Goal: Task Accomplishment & Management: Manage account settings

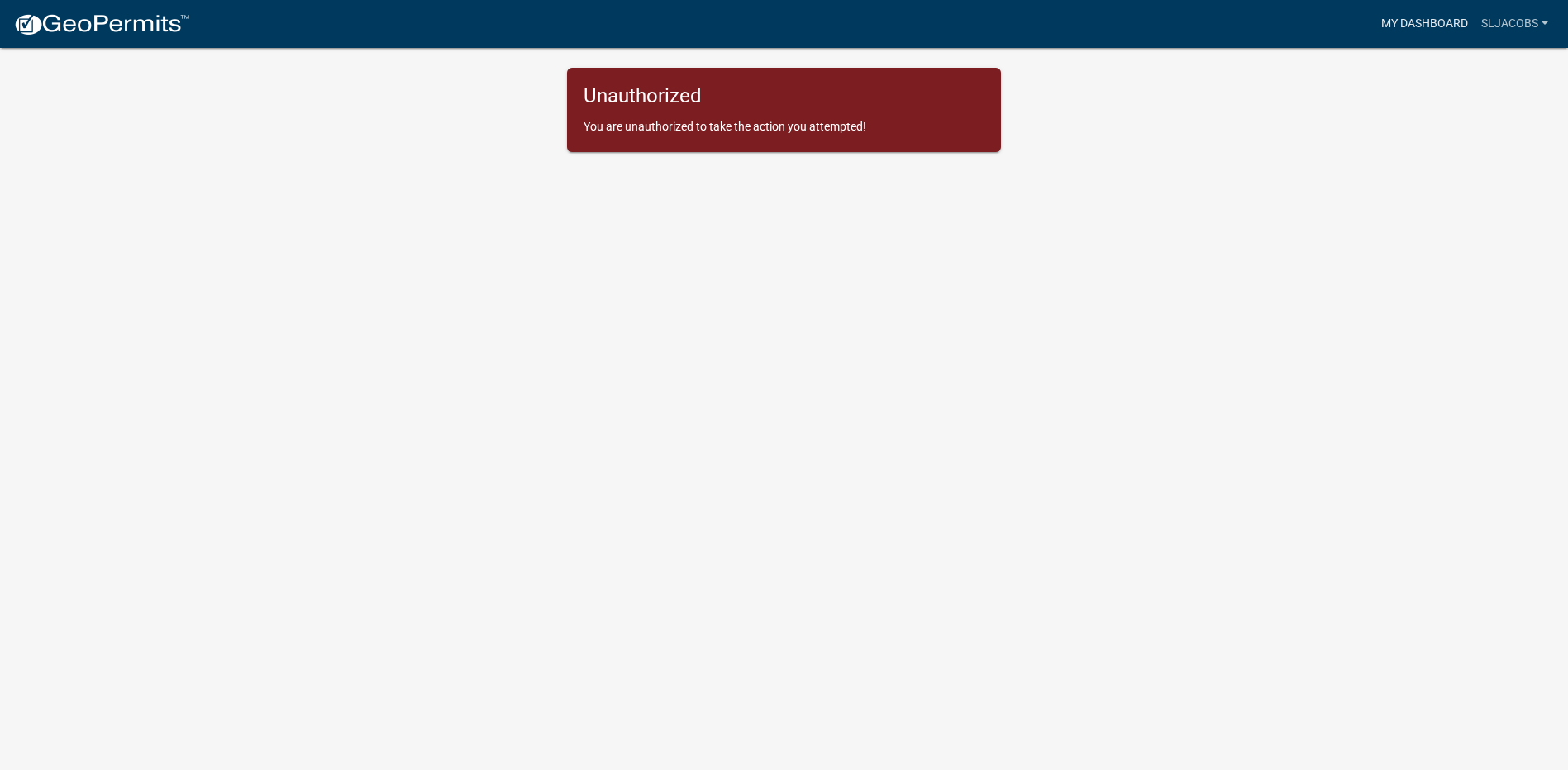
click at [1442, 20] on link "My Dashboard" at bounding box center [1424, 24] width 100 height 31
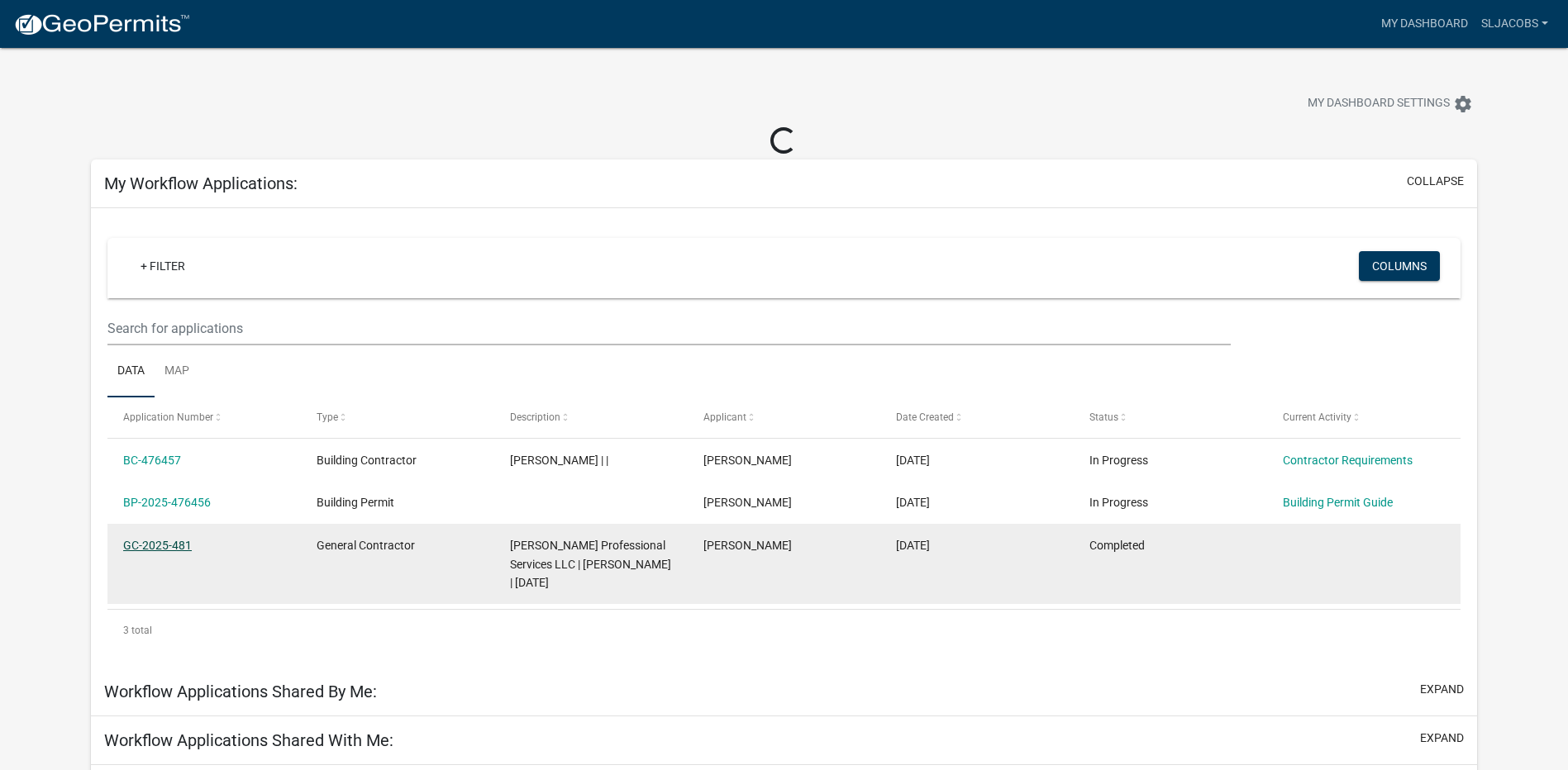
click at [152, 543] on datatable-body-cell "GC-2025-481" at bounding box center [204, 564] width 194 height 80
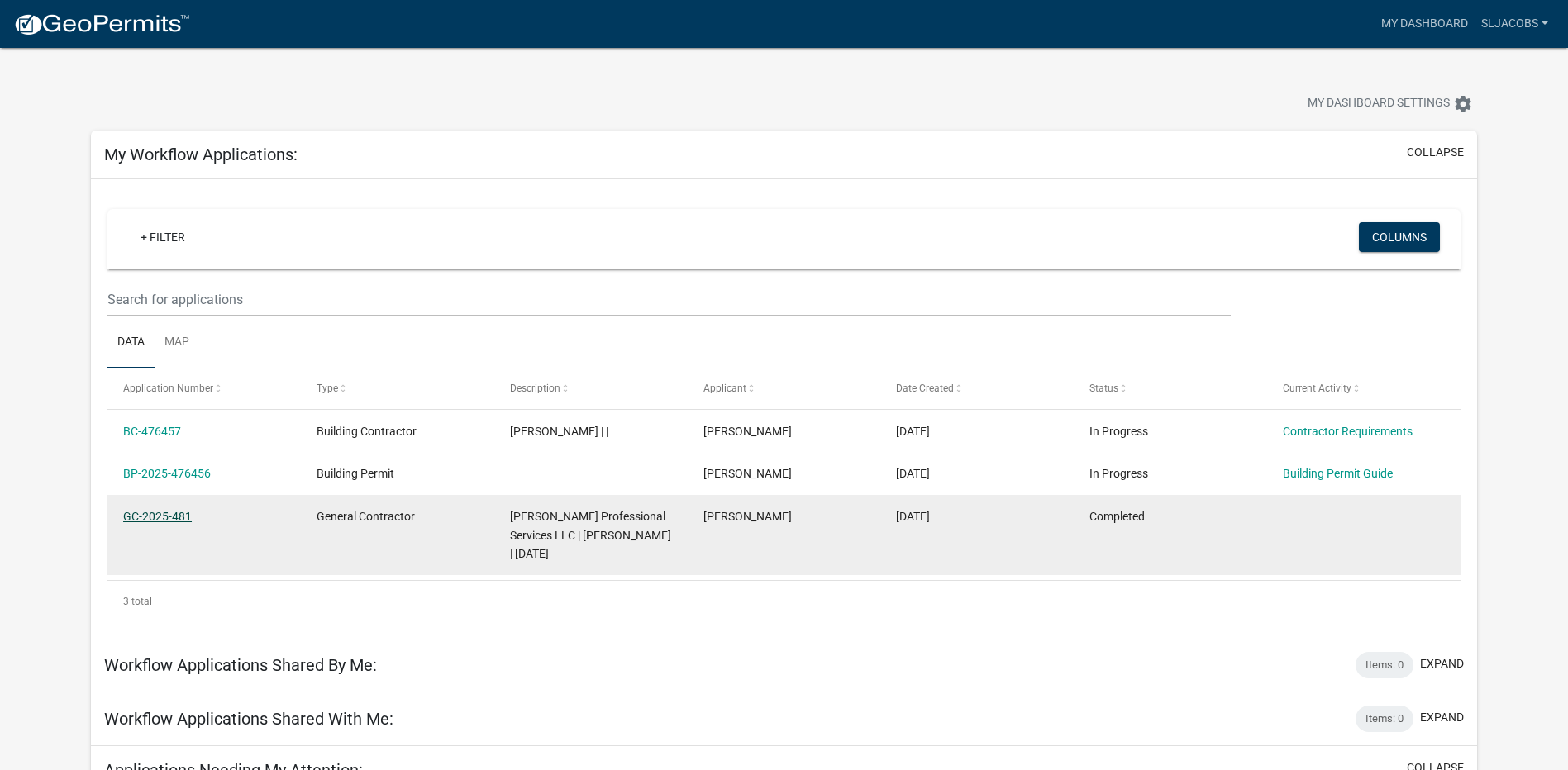
click at [159, 515] on link "GC-2025-481" at bounding box center [157, 516] width 68 height 14
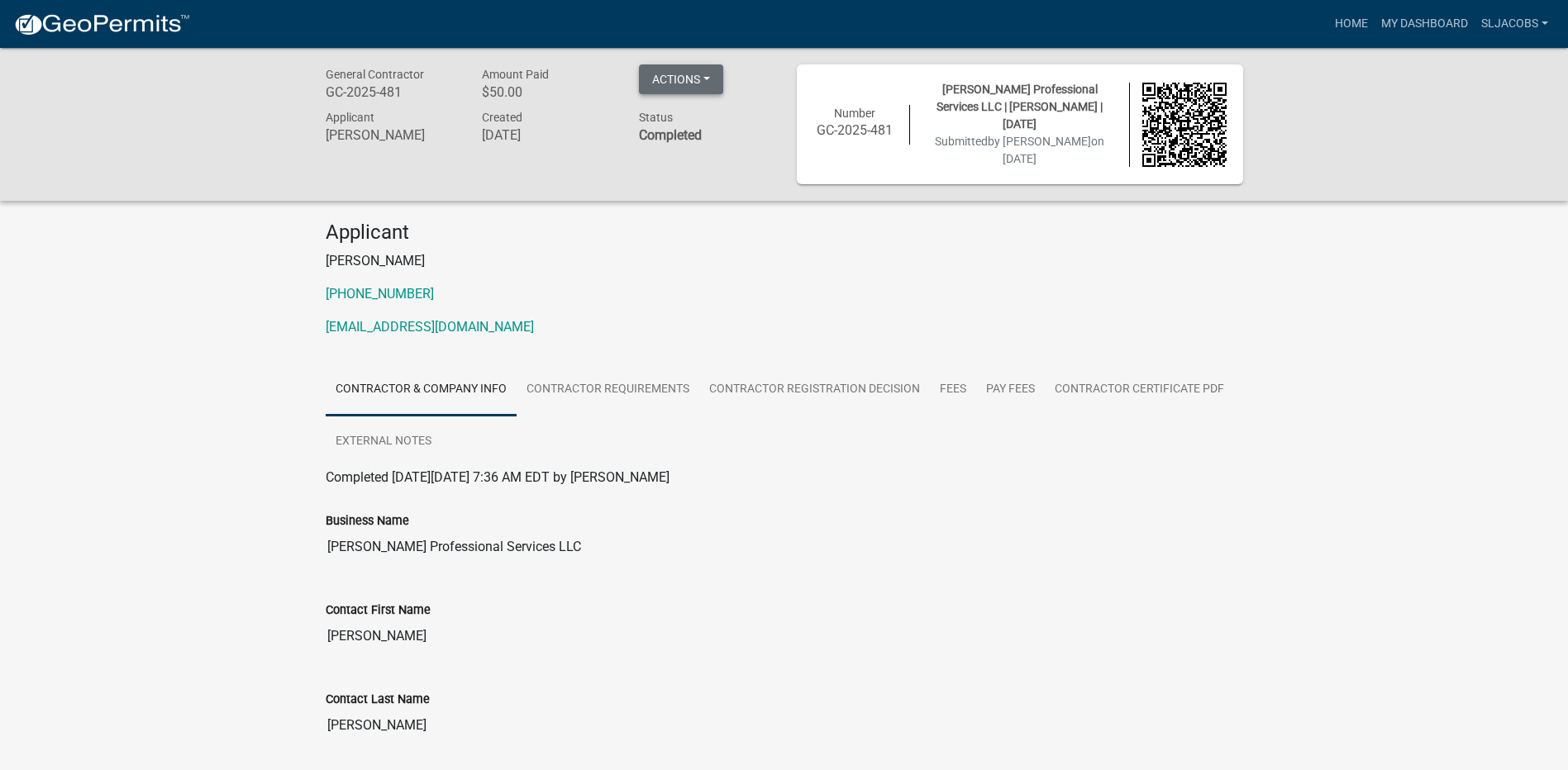
click at [694, 68] on button "Actions" at bounding box center [681, 79] width 85 height 30
click at [694, 119] on link "View receipt" at bounding box center [705, 122] width 132 height 40
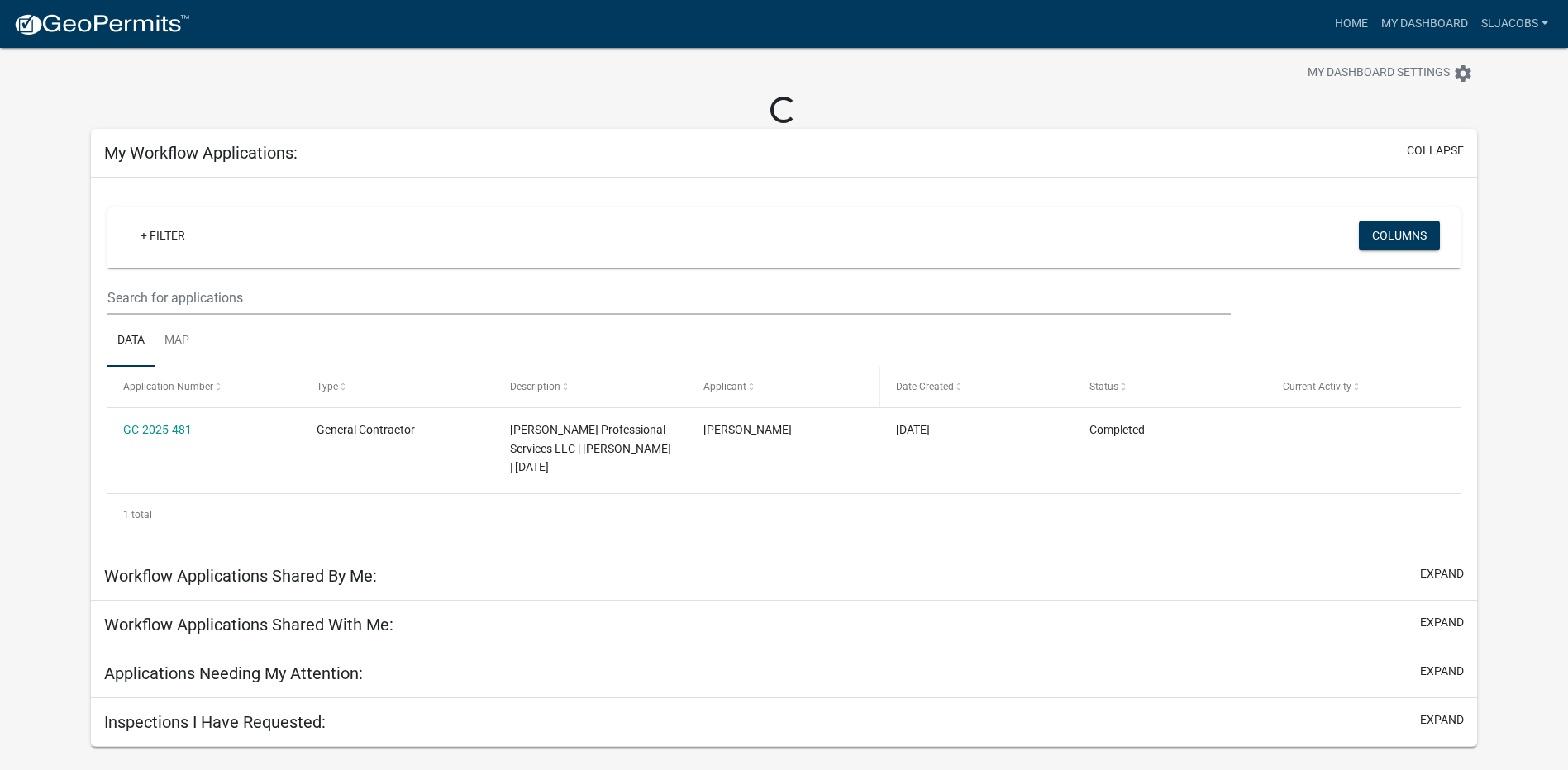
scroll to position [48, 0]
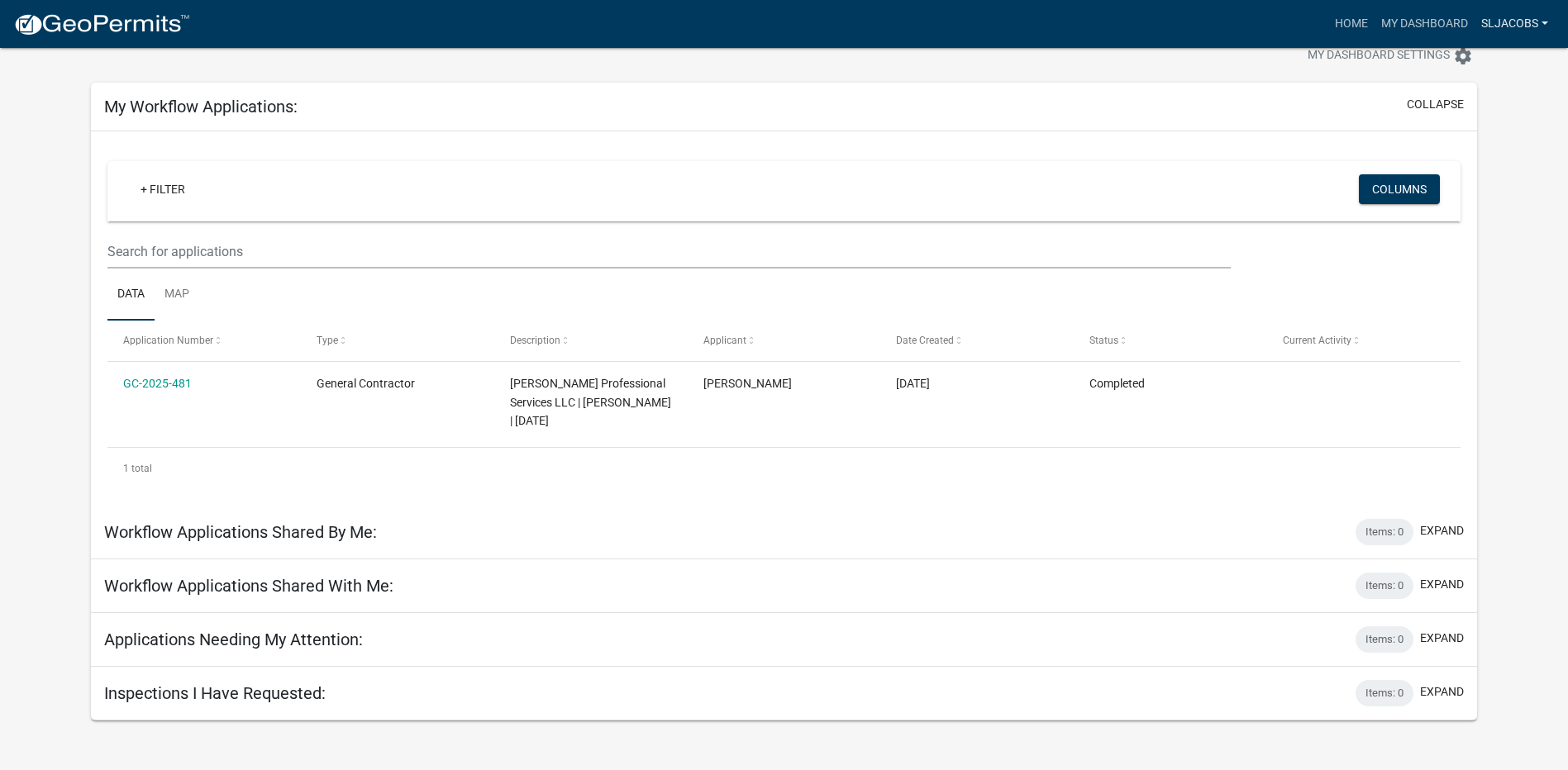
click at [1505, 26] on link "Sljacobs" at bounding box center [1515, 24] width 80 height 31
click at [1468, 121] on link "Logout" at bounding box center [1489, 121] width 132 height 40
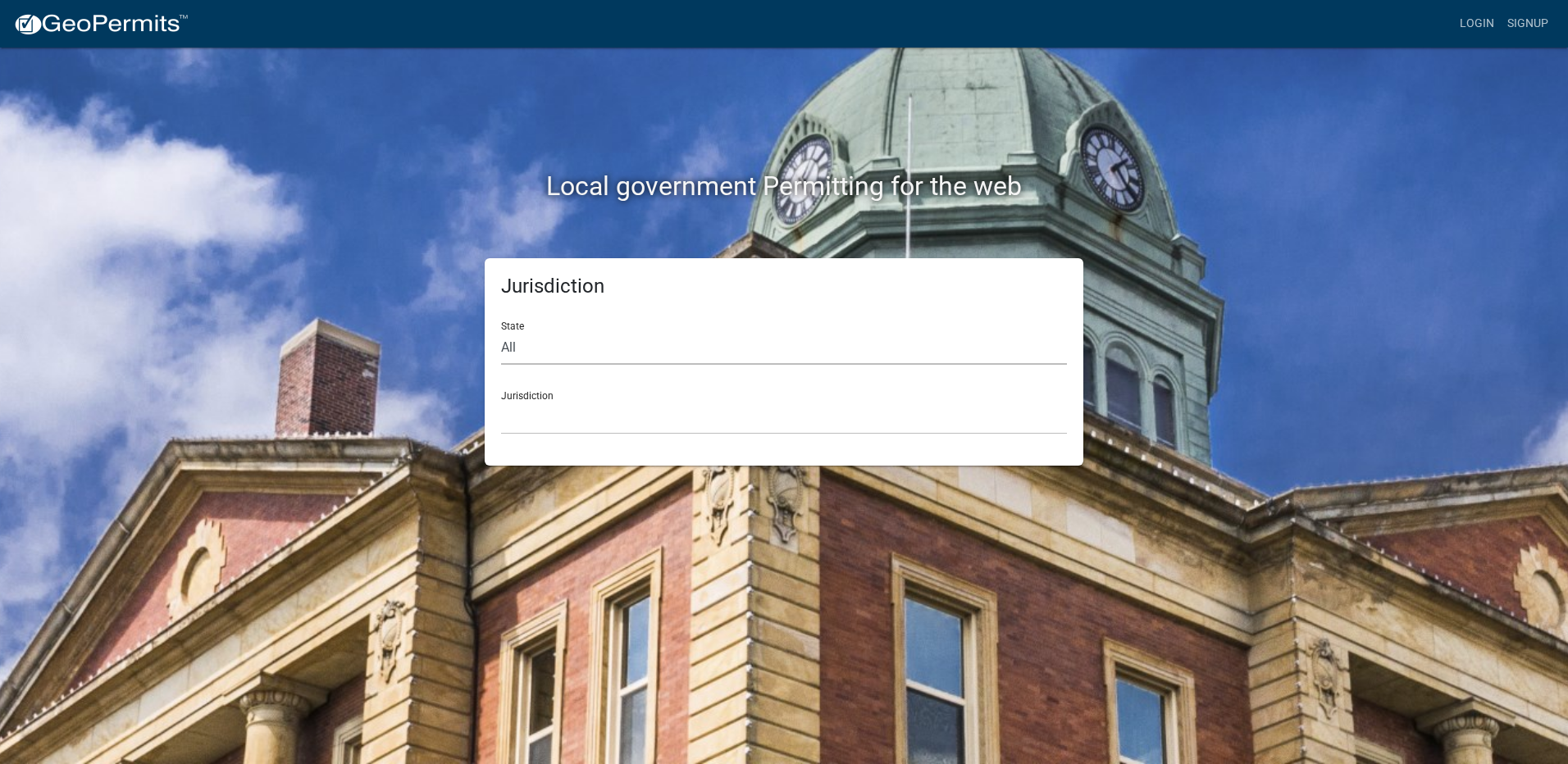
click at [552, 343] on select "All [US_STATE] [US_STATE] [US_STATE] [US_STATE] [US_STATE] [US_STATE] [US_STATE…" at bounding box center [784, 348] width 566 height 34
select select "[US_STATE]"
click at [501, 331] on select "All [US_STATE] [US_STATE] [US_STATE] [US_STATE] [US_STATE] [US_STATE] [US_STATE…" at bounding box center [784, 348] width 566 height 34
click at [606, 402] on select "City of [GEOGRAPHIC_DATA], [US_STATE] City of [GEOGRAPHIC_DATA], [US_STATE] Cit…" at bounding box center [784, 418] width 566 height 34
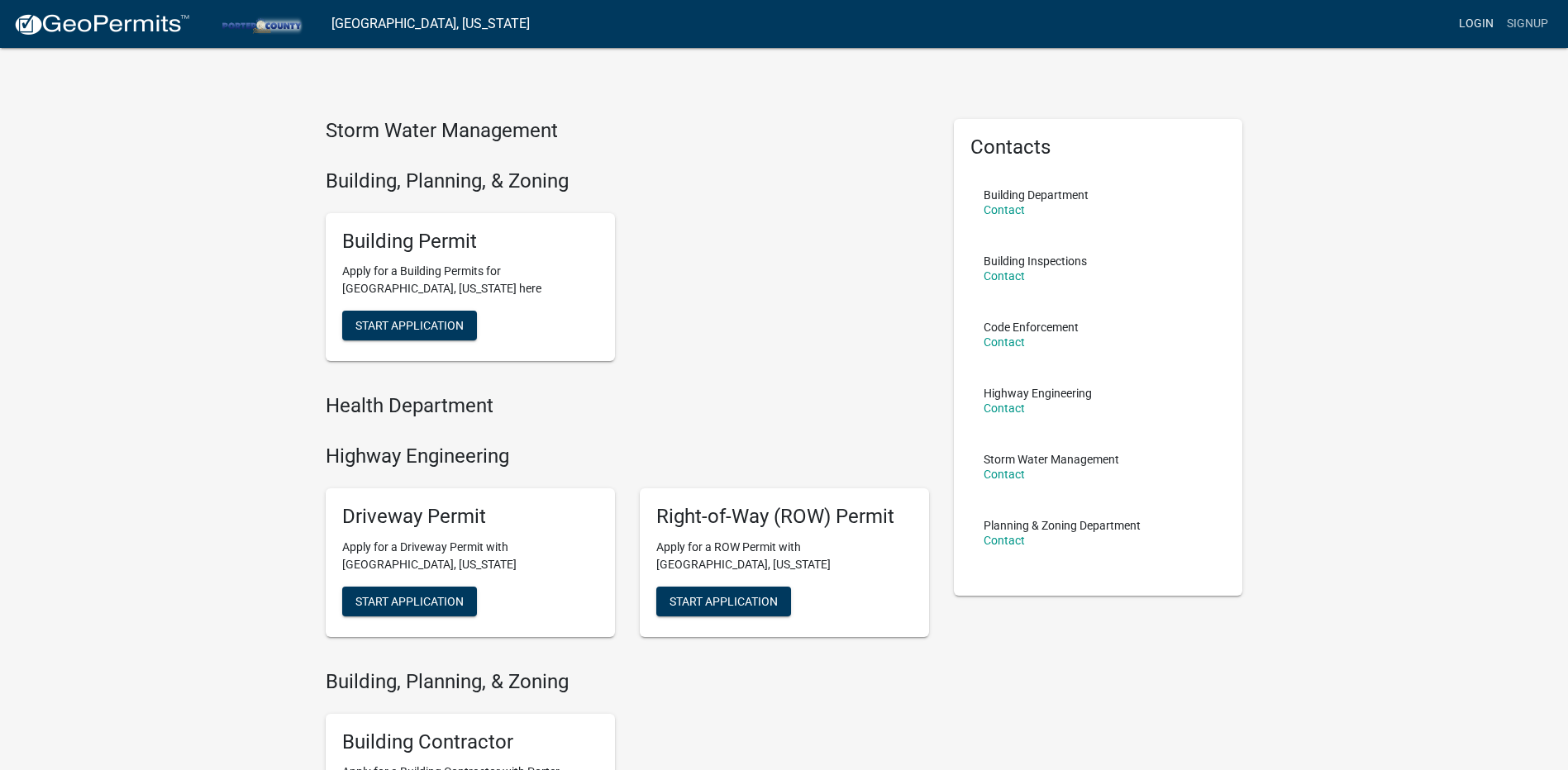
click at [1480, 18] on link "Login" at bounding box center [1476, 24] width 48 height 31
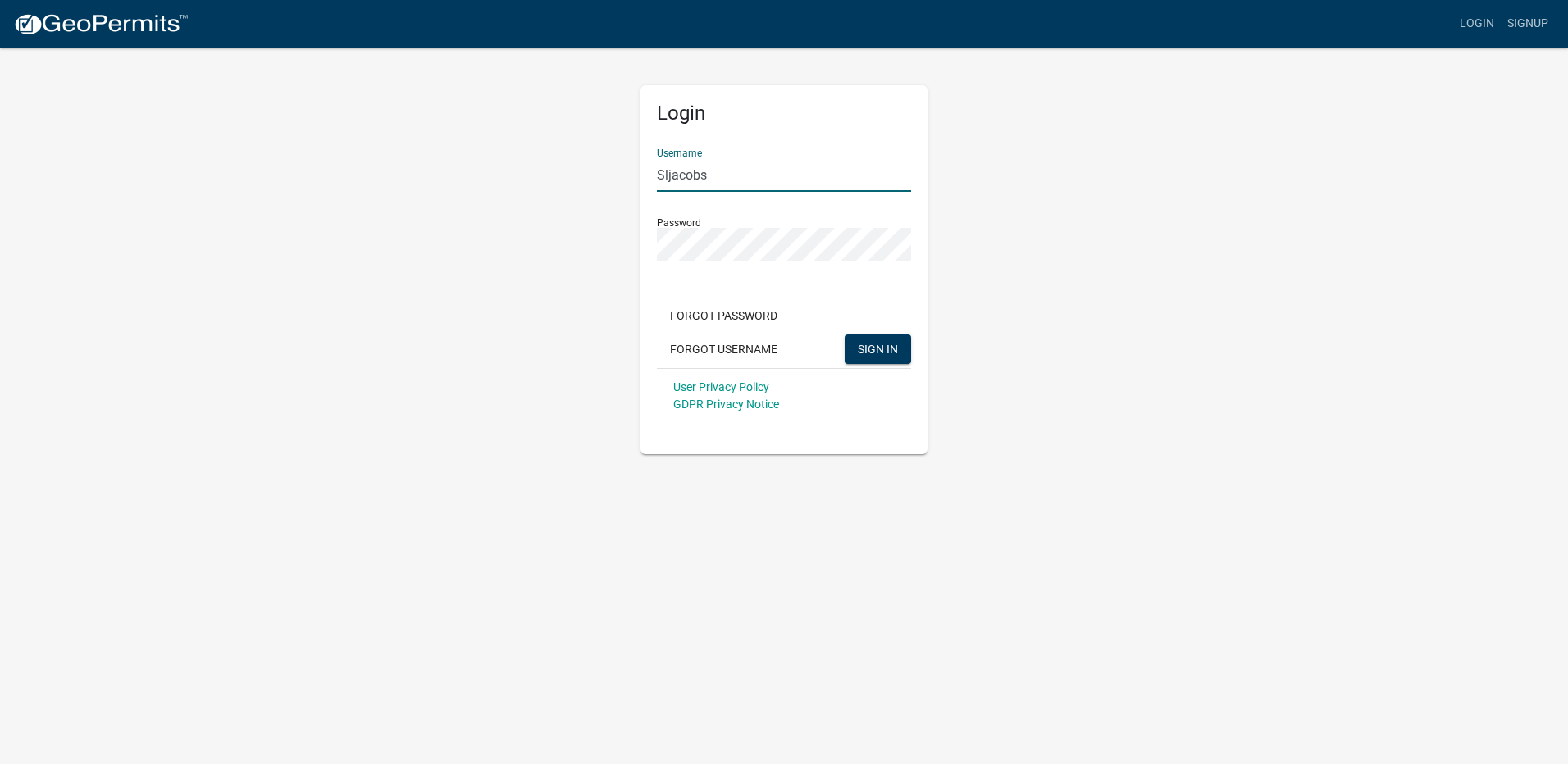
click at [767, 179] on input "Sljacobs" at bounding box center [783, 175] width 254 height 34
drag, startPoint x: 787, startPoint y: 175, endPoint x: 371, endPoint y: 168, distance: 416.1
click at [371, 168] on div "Login Username Sljacobs Password Forgot Password Forgot Username SIGN IN User P…" at bounding box center [783, 250] width 935 height 408
type input "JPSLLC"
click at [898, 356] on button "SIGN IN" at bounding box center [877, 349] width 66 height 29
